Goal: Task Accomplishment & Management: Manage account settings

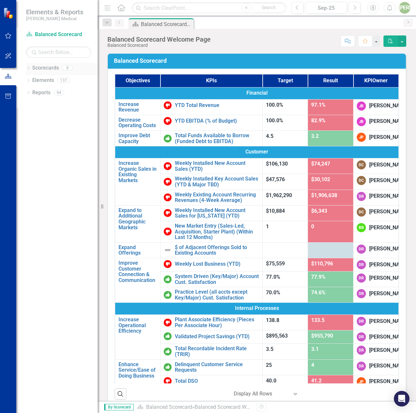
click at [30, 65] on div "Dropdown Scorecards 8" at bounding box center [62, 69] width 72 height 12
click at [28, 68] on icon "Dropdown" at bounding box center [28, 69] width 5 height 4
click at [32, 93] on icon "Dropdown" at bounding box center [31, 92] width 5 height 4
click at [45, 115] on link "[US_STATE] - Sales" at bounding box center [69, 116] width 55 height 7
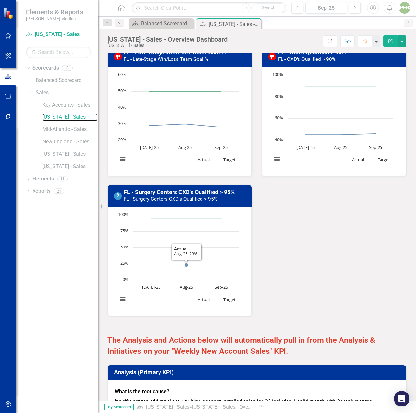
scroll to position [585, 0]
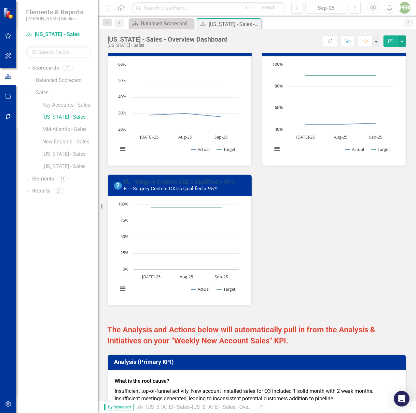
click at [181, 185] on link "FL - Surgery Centers CXD's Qualified > 95%" at bounding box center [179, 181] width 111 height 7
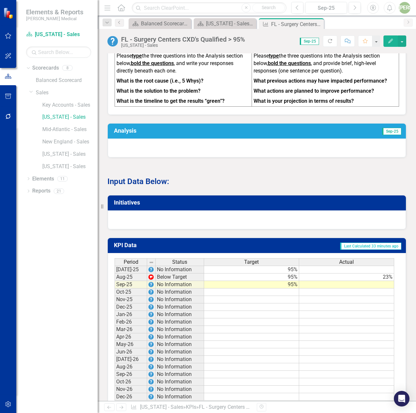
scroll to position [295, 0]
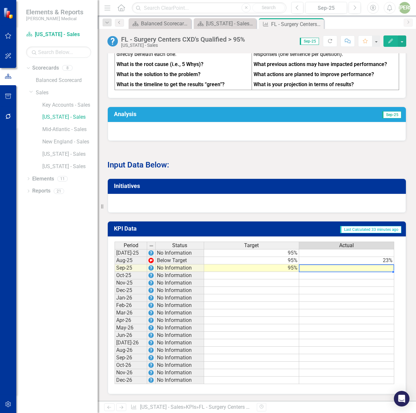
click at [333, 271] on td at bounding box center [346, 267] width 95 height 7
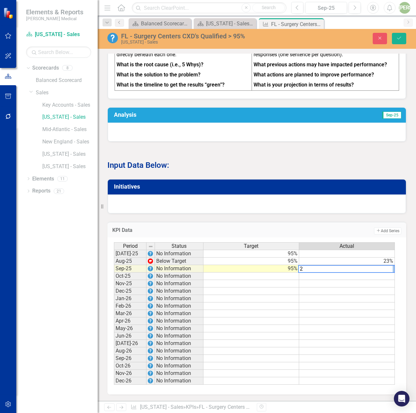
type textarea "23"
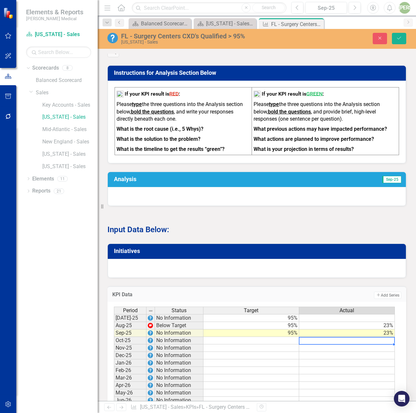
scroll to position [230, 0]
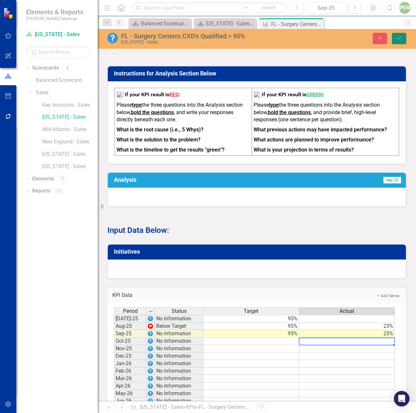
click at [400, 41] on button "Save" at bounding box center [398, 38] width 14 height 11
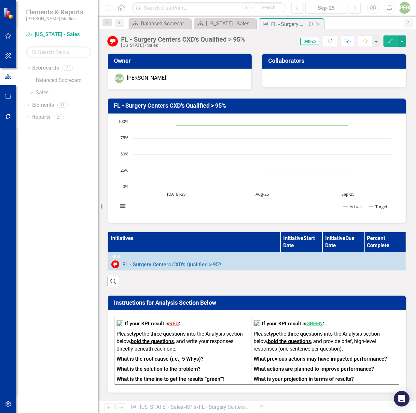
click at [316, 23] on icon at bounding box center [318, 24] width 4 height 4
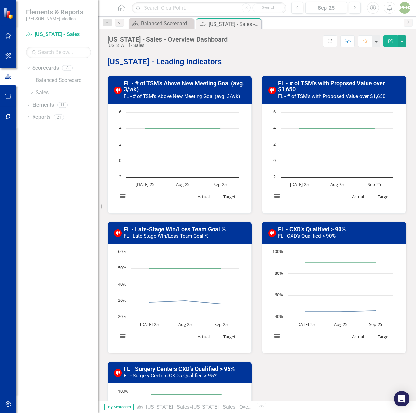
scroll to position [488, 0]
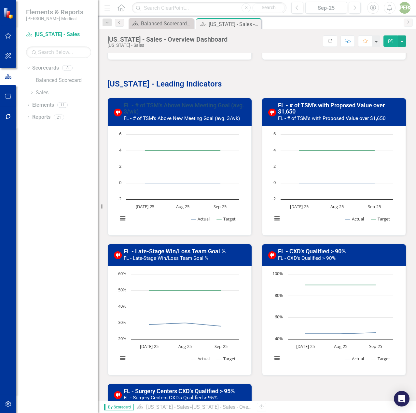
click at [170, 104] on link "FL - # of TSM's Above New Meeting Goal (avg. 3/wk)" at bounding box center [184, 108] width 120 height 13
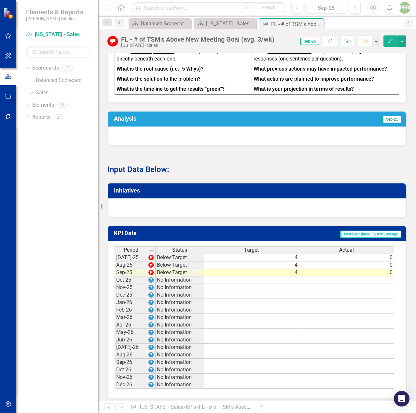
scroll to position [295, 0]
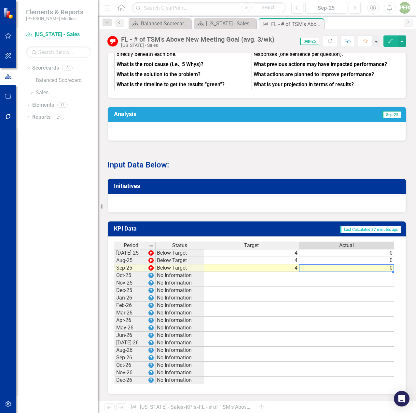
click at [391, 267] on td "0" at bounding box center [346, 267] width 95 height 7
click at [388, 260] on td "0" at bounding box center [346, 260] width 95 height 7
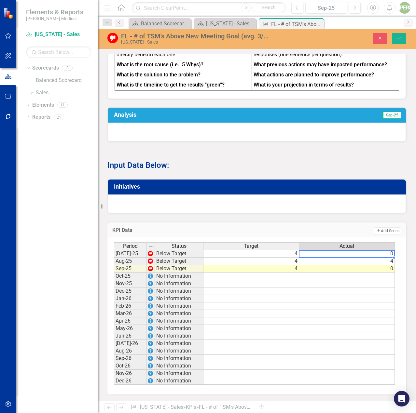
type textarea "2"
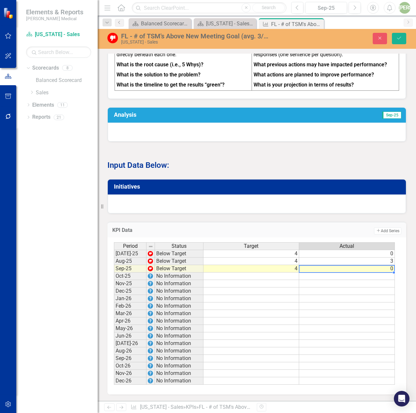
click at [391, 269] on td "0" at bounding box center [347, 268] width 96 height 7
click at [390, 261] on td "3" at bounding box center [347, 261] width 96 height 7
click at [382, 260] on td "3" at bounding box center [347, 261] width 96 height 7
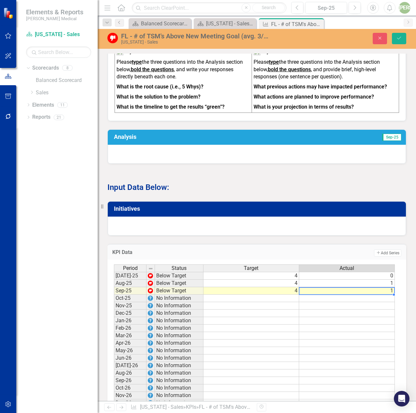
scroll to position [262, 0]
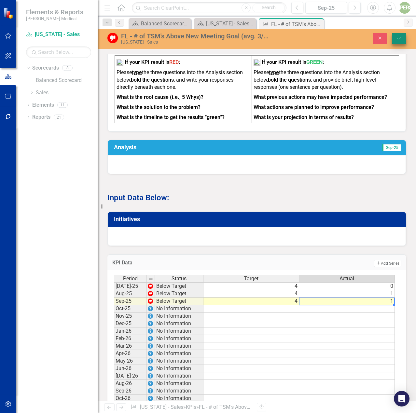
type textarea "1"
click at [394, 41] on button "Save" at bounding box center [398, 38] width 14 height 11
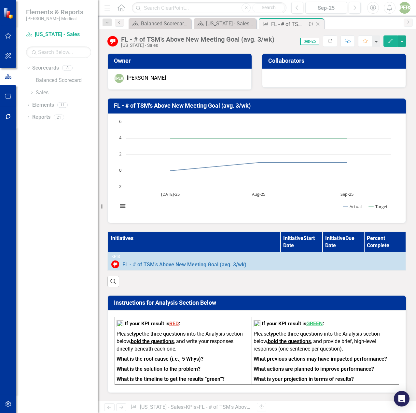
click at [317, 24] on icon at bounding box center [318, 24] width 4 height 4
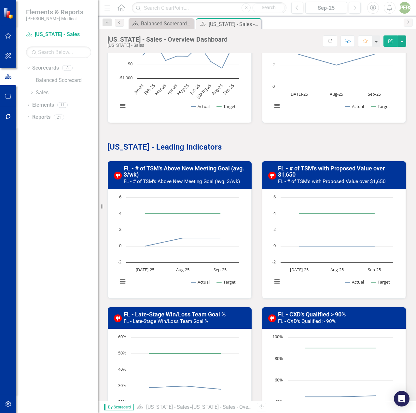
scroll to position [423, 0]
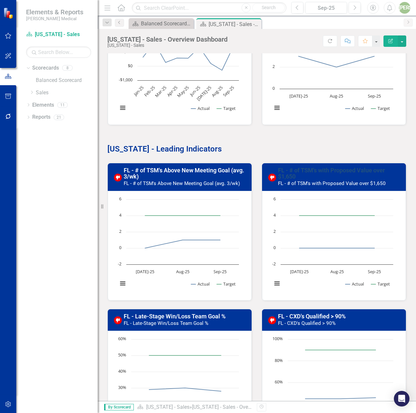
click at [303, 168] on link "FL - # of TSM's with Proposed Value over $1,650" at bounding box center [331, 173] width 107 height 13
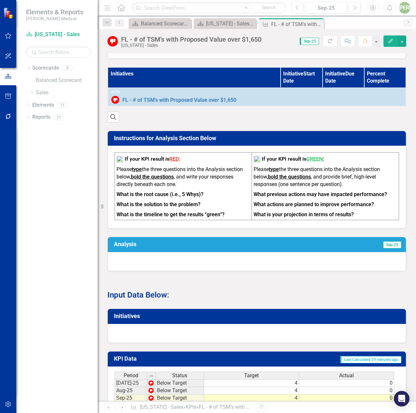
scroll to position [67, 0]
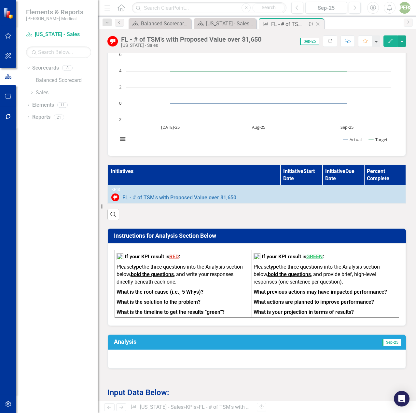
click at [319, 24] on icon "Close" at bounding box center [317, 23] width 7 height 5
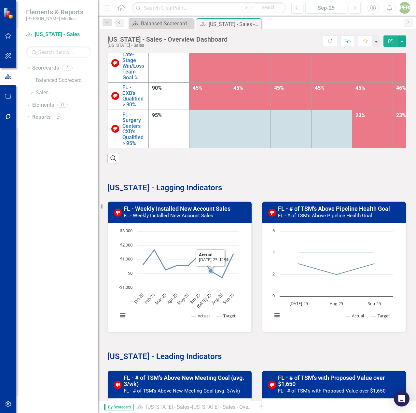
scroll to position [228, 0]
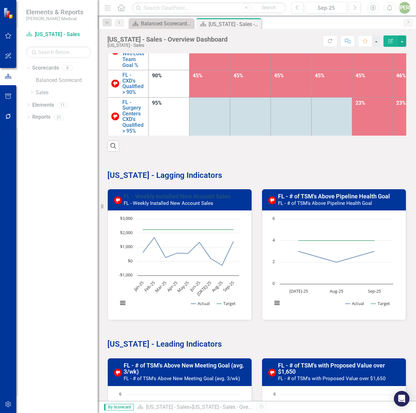
click at [207, 196] on link "FL - Weekly Installed New Account Sales" at bounding box center [177, 196] width 107 height 7
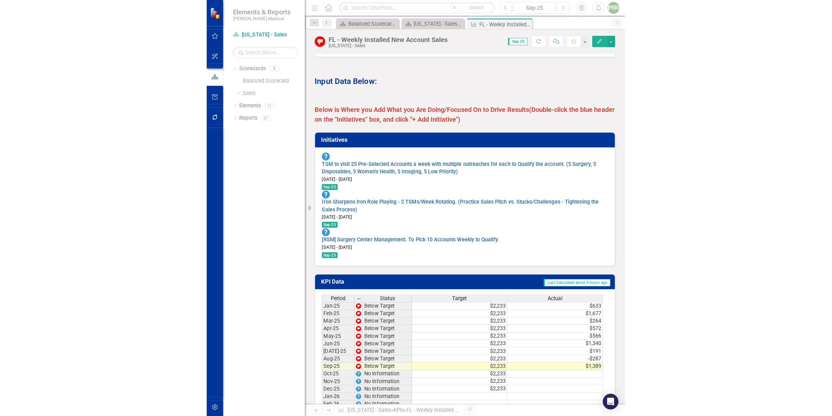
scroll to position [585, 0]
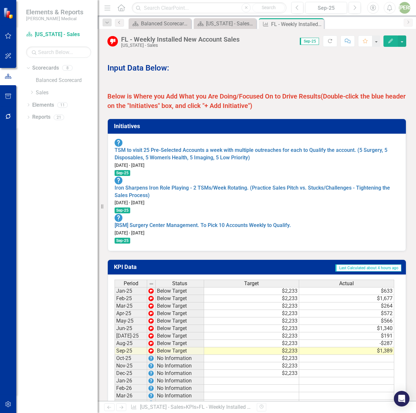
click at [377, 347] on td "$1,389" at bounding box center [346, 350] width 95 height 7
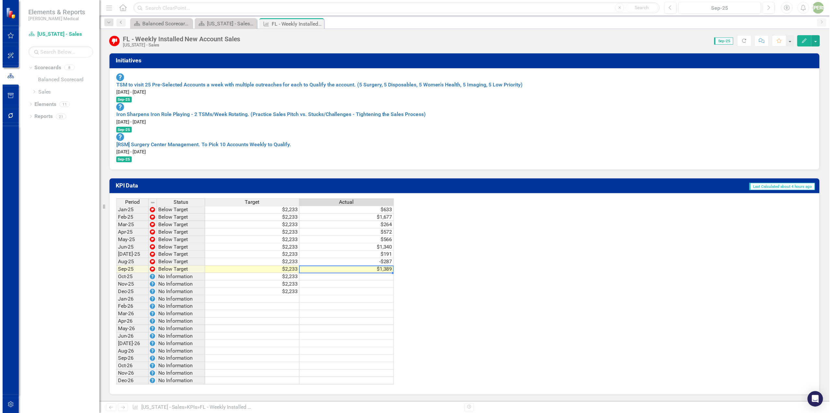
scroll to position [501, 0]
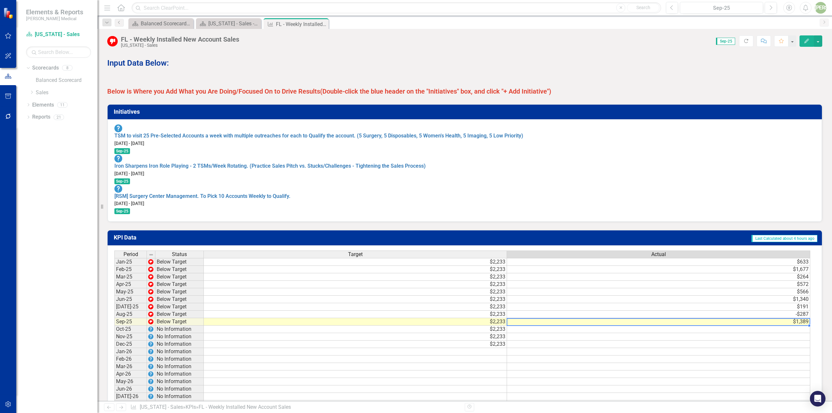
click at [806, 318] on td "$1,389" at bounding box center [658, 321] width 303 height 7
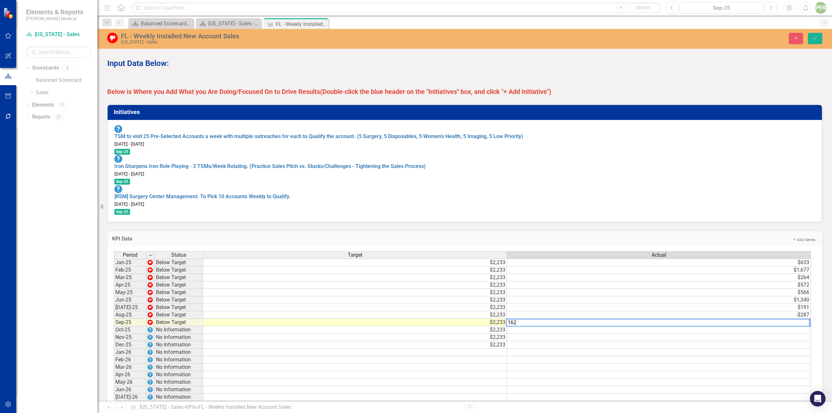
type textarea "1623"
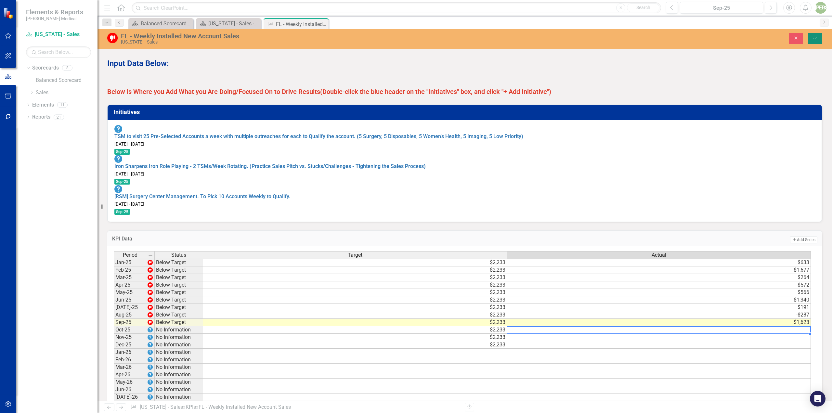
click at [814, 40] on icon "Save" at bounding box center [816, 38] width 6 height 5
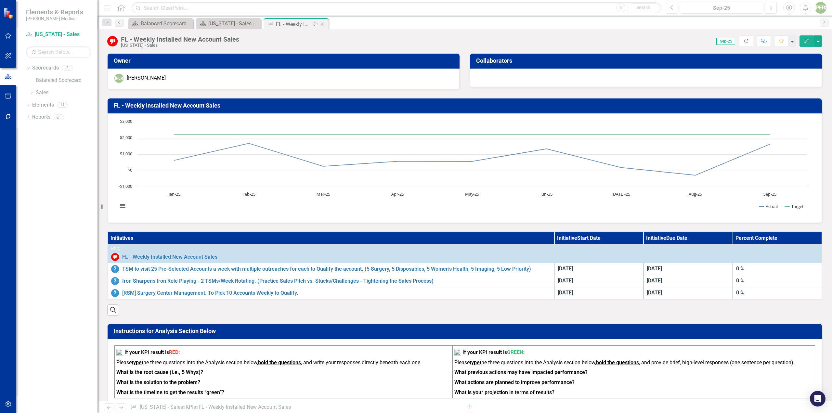
click at [323, 24] on icon "Close" at bounding box center [322, 23] width 7 height 5
